Goal: Find specific page/section: Find specific page/section

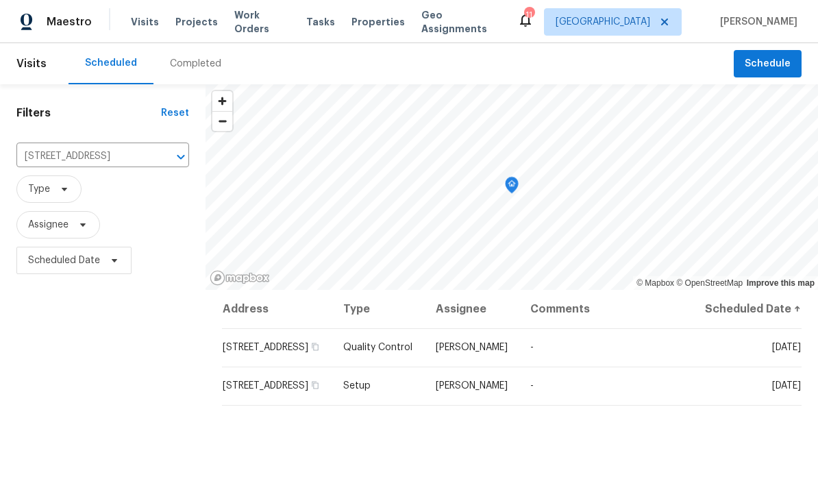
scroll to position [-5, 0]
click at [373, 25] on span "Properties" at bounding box center [377, 22] width 53 height 14
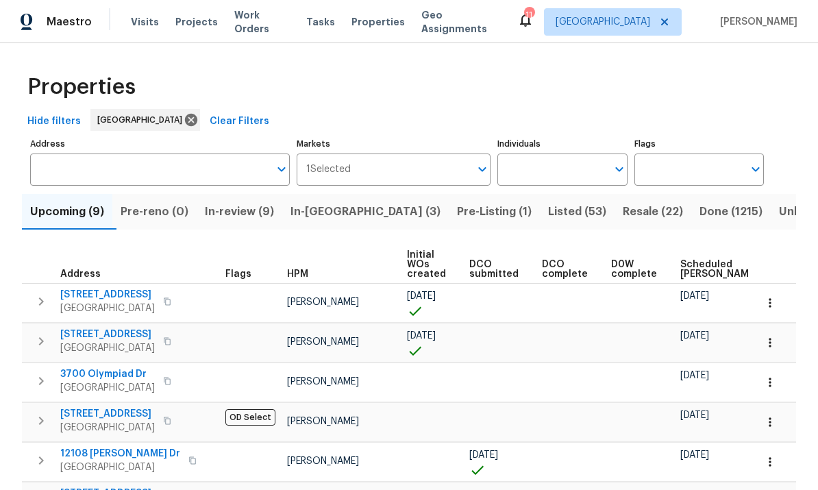
click at [575, 159] on input "Individuals" at bounding box center [551, 169] width 109 height 32
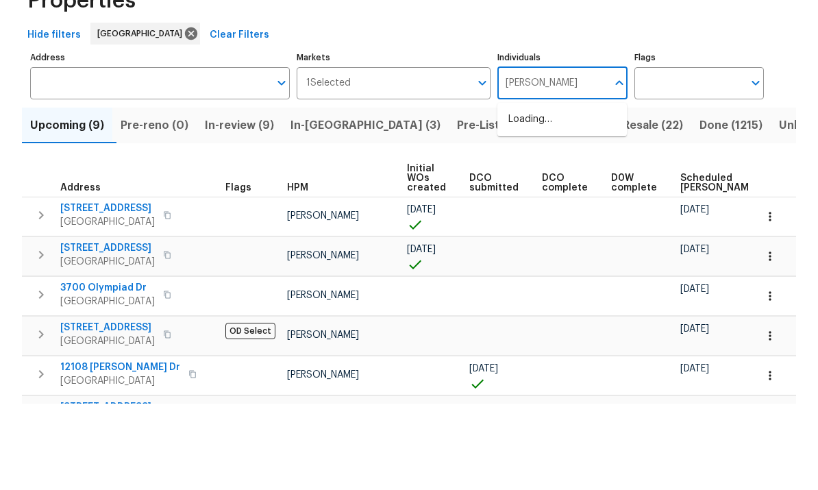
type input "[PERSON_NAME]"
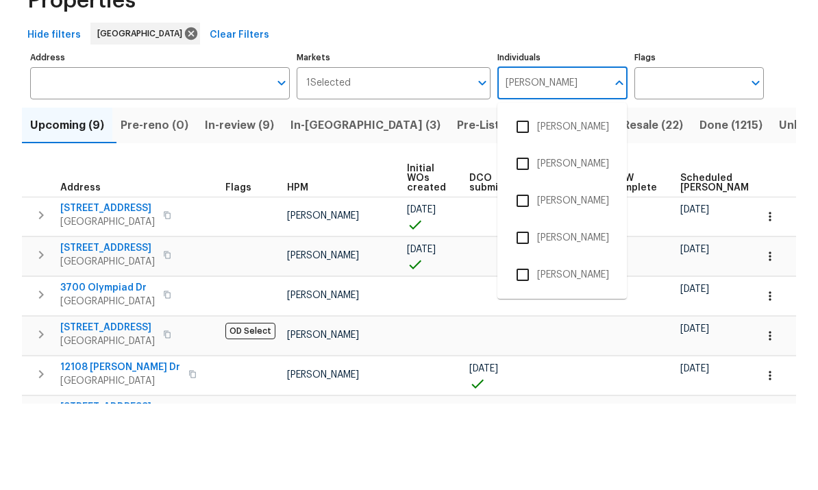
scroll to position [51, 0]
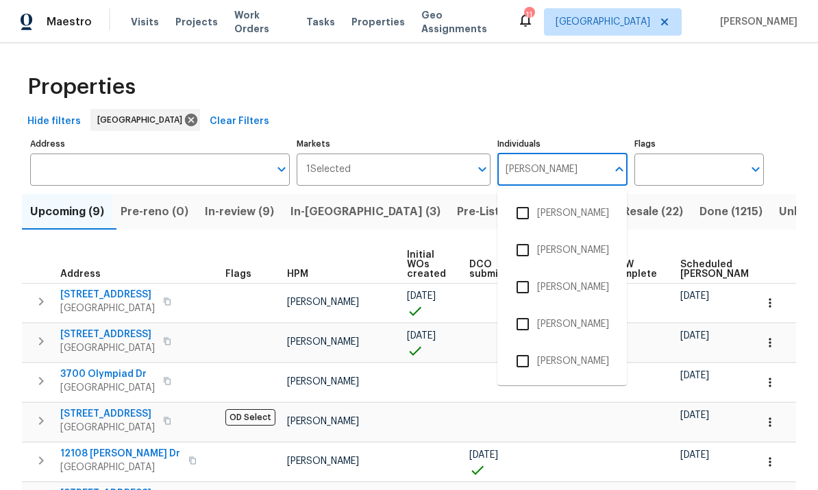
click at [527, 346] on input "checkbox" at bounding box center [522, 360] width 29 height 29
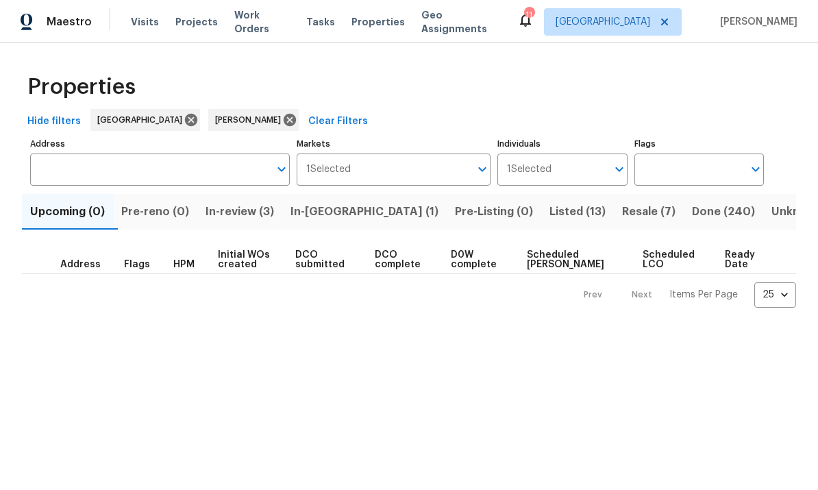
click at [614, 198] on button "Resale (7)" at bounding box center [649, 212] width 70 height 36
